Goal: Navigation & Orientation: Find specific page/section

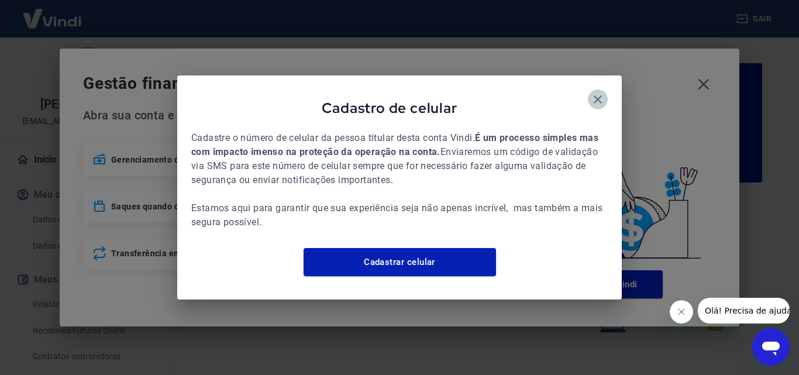
click at [595, 92] on icon "button" at bounding box center [598, 99] width 14 height 14
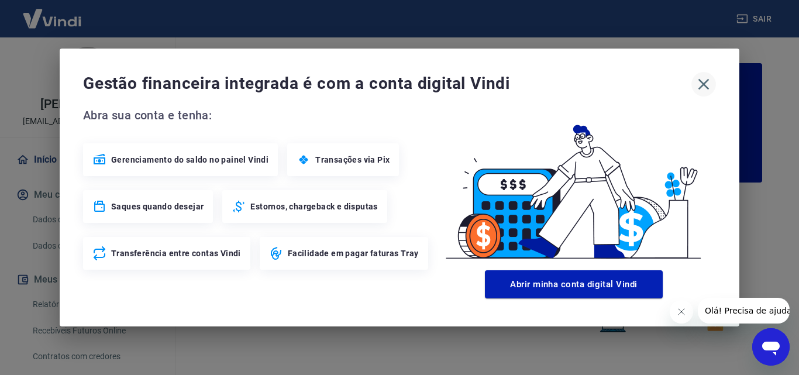
click at [702, 89] on icon "button" at bounding box center [703, 84] width 19 height 19
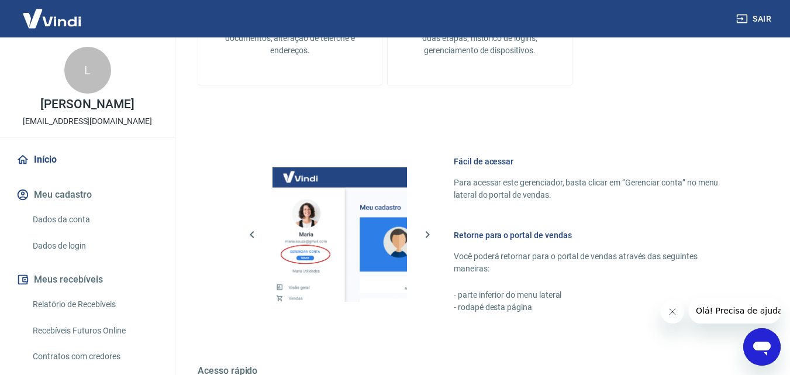
scroll to position [706, 0]
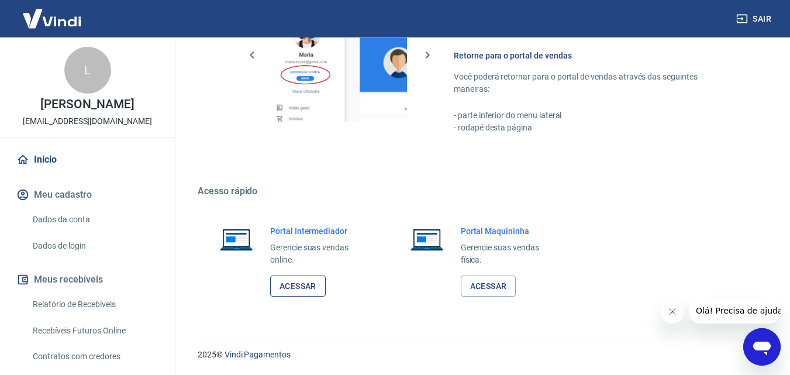
click at [310, 284] on link "Acessar" at bounding box center [298, 287] width 56 height 22
